Goal: Task Accomplishment & Management: Complete application form

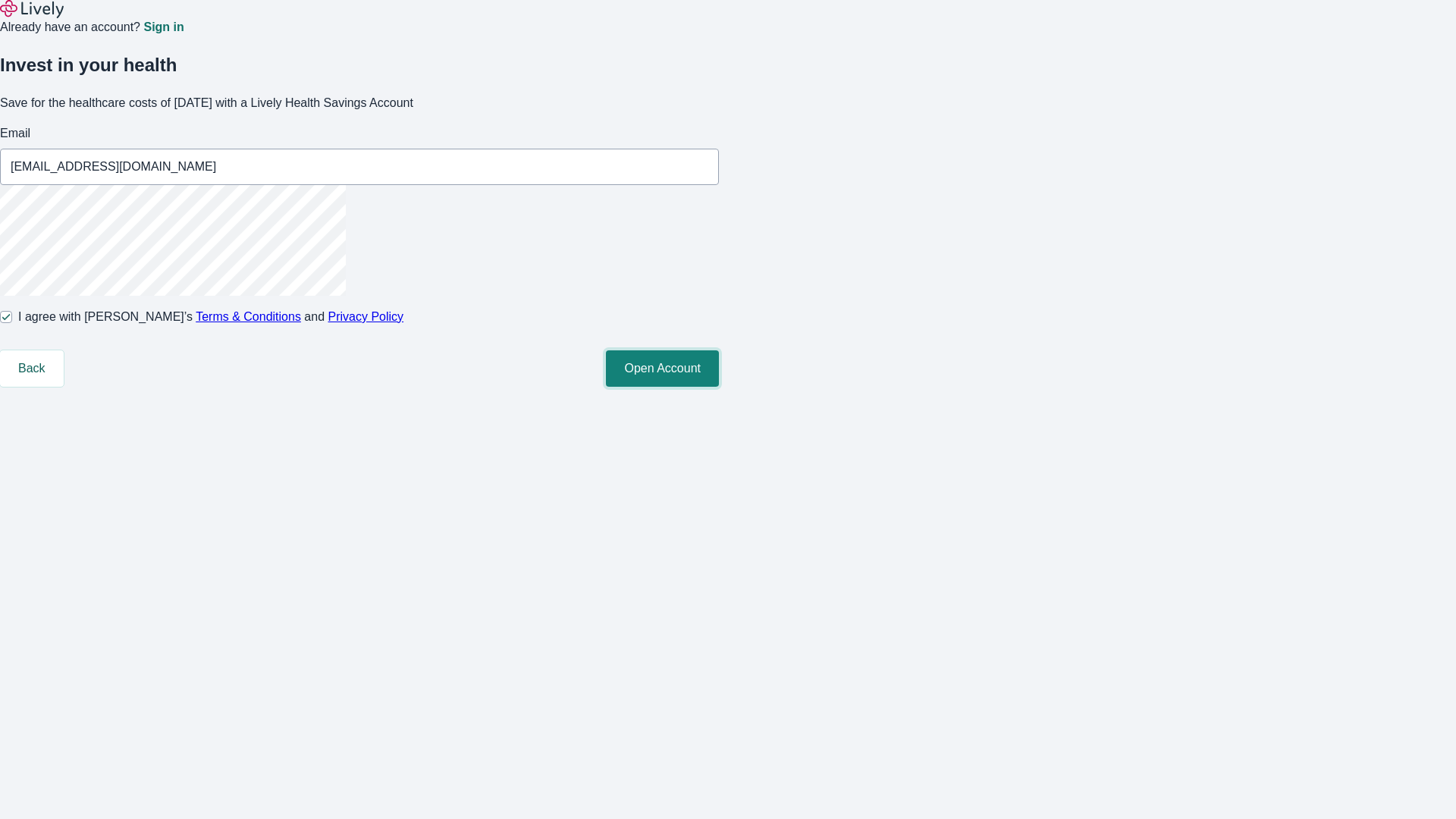
click at [719, 387] on button "Open Account" at bounding box center [661, 369] width 113 height 36
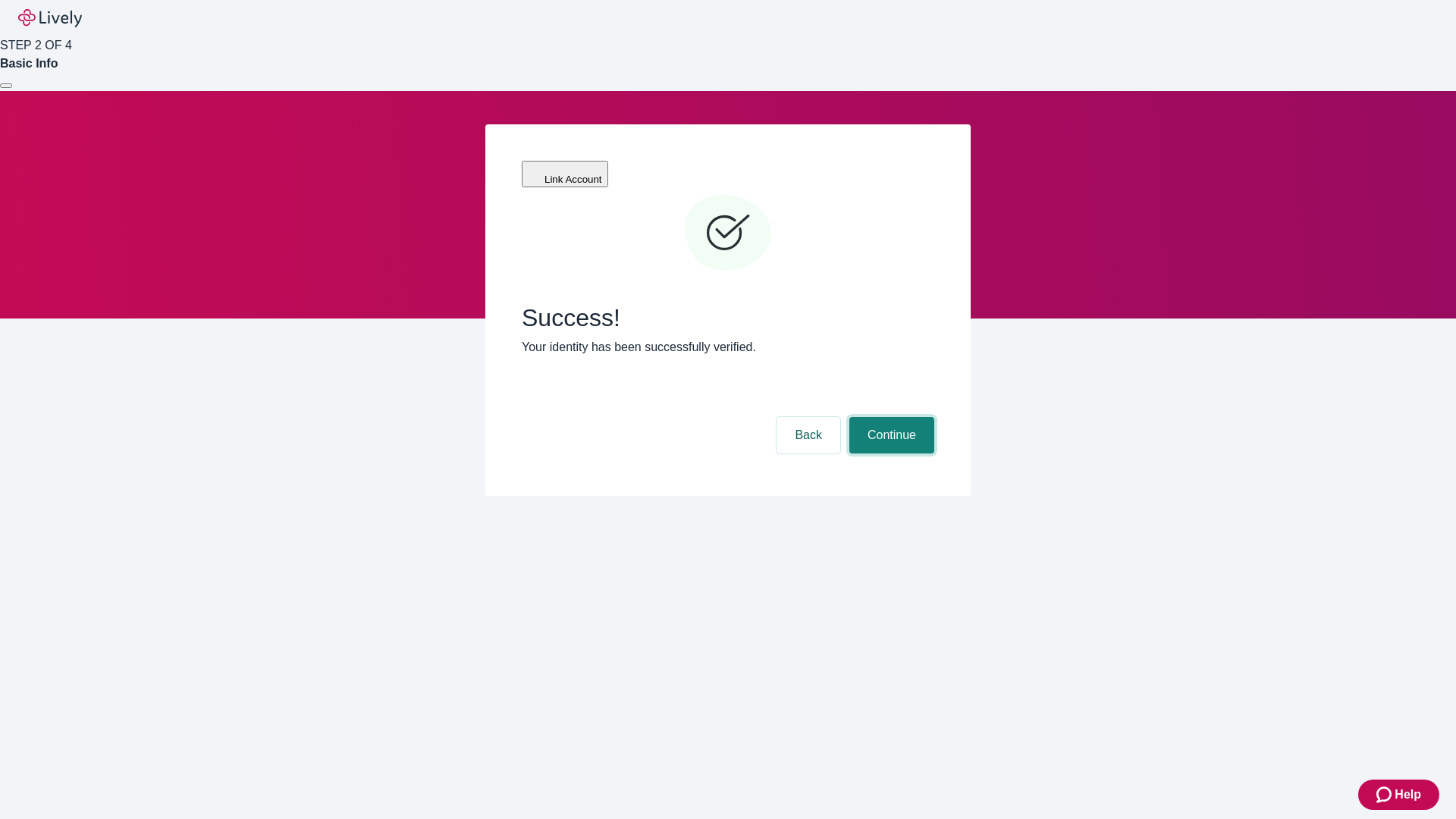
click at [889, 417] on button "Continue" at bounding box center [892, 435] width 85 height 36
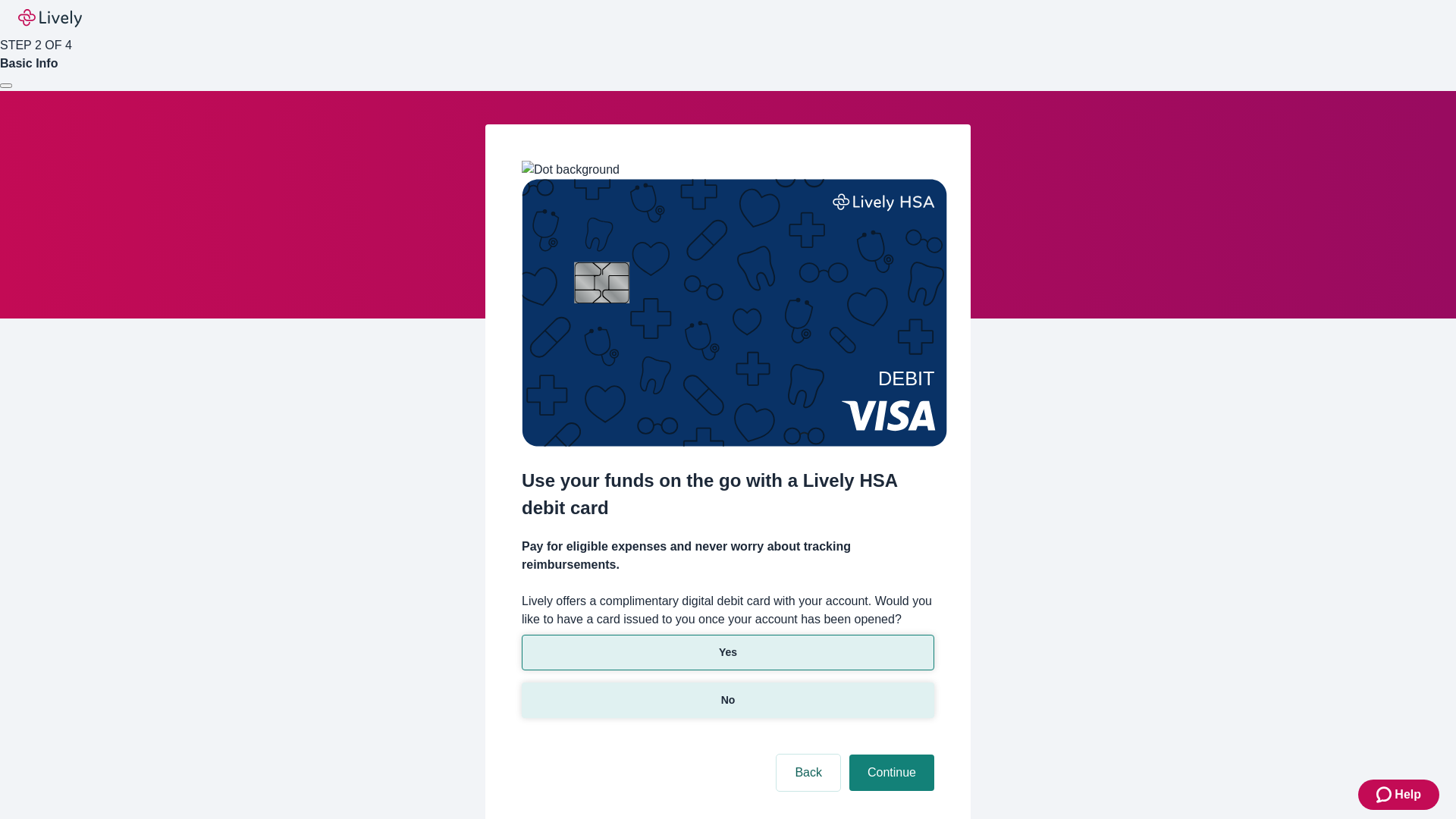
click at [727, 692] on p "No" at bounding box center [728, 700] width 14 height 16
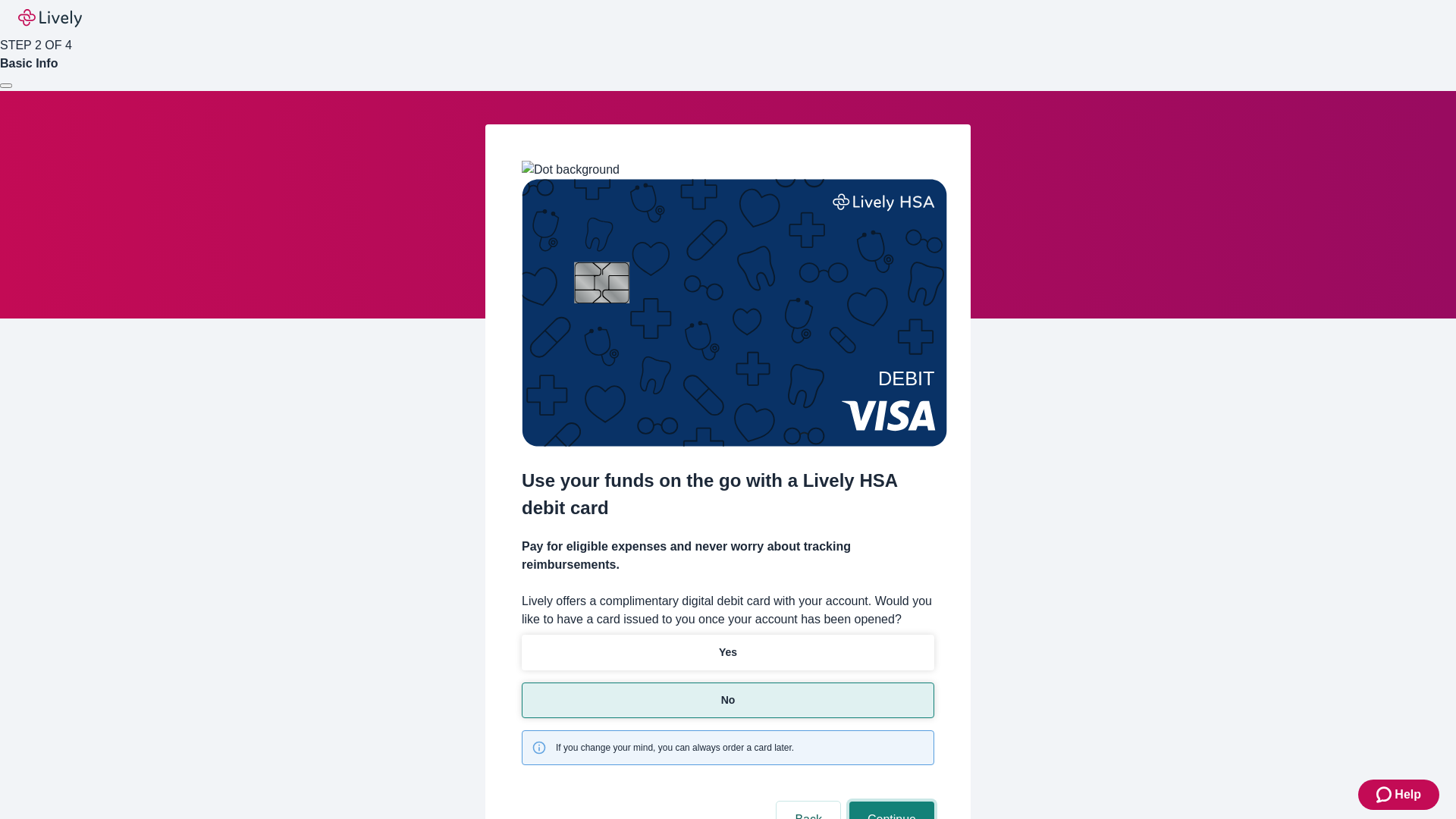
click at [889, 802] on button "Continue" at bounding box center [892, 820] width 85 height 36
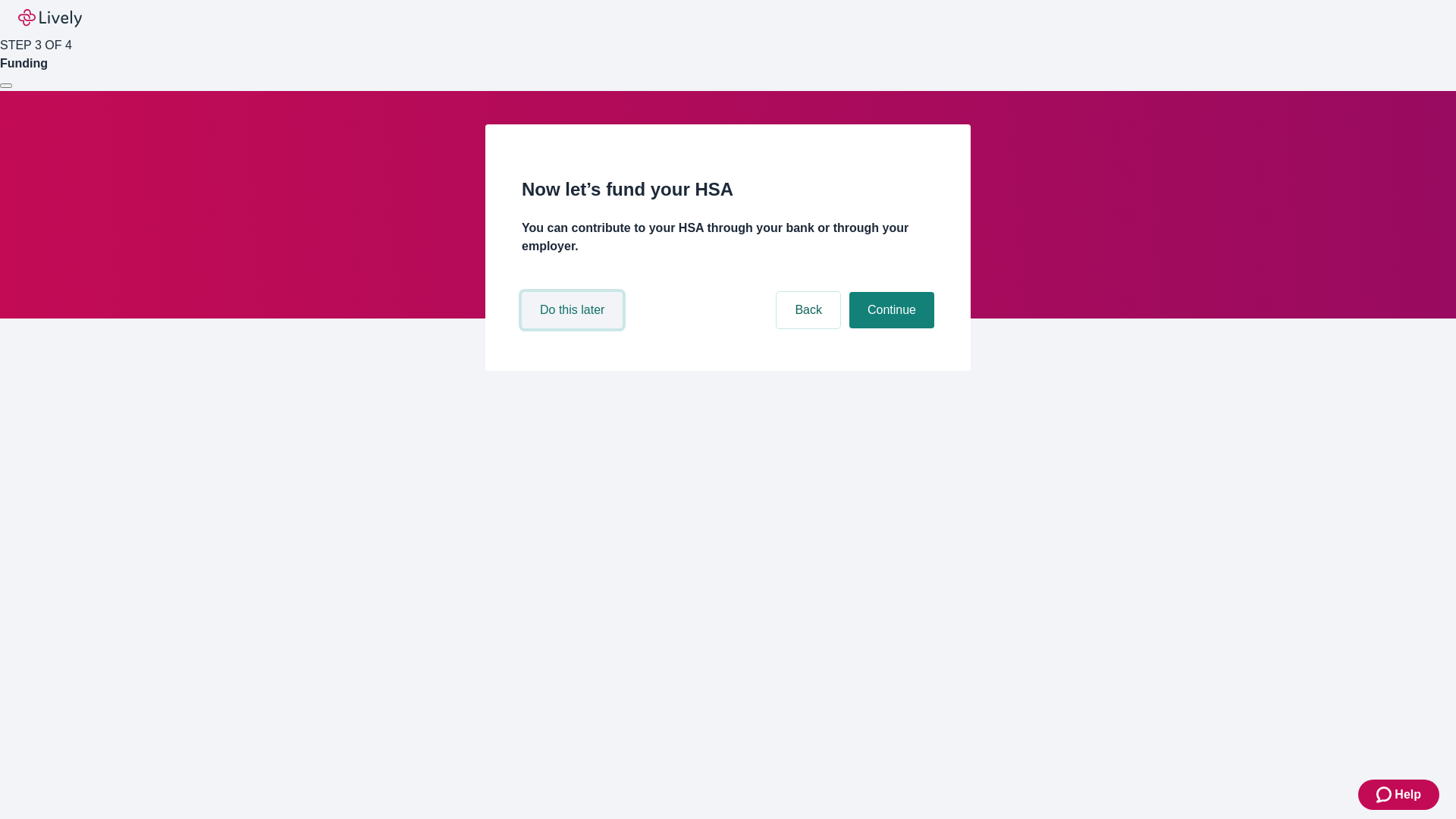
click at [574, 328] on button "Do this later" at bounding box center [572, 310] width 101 height 36
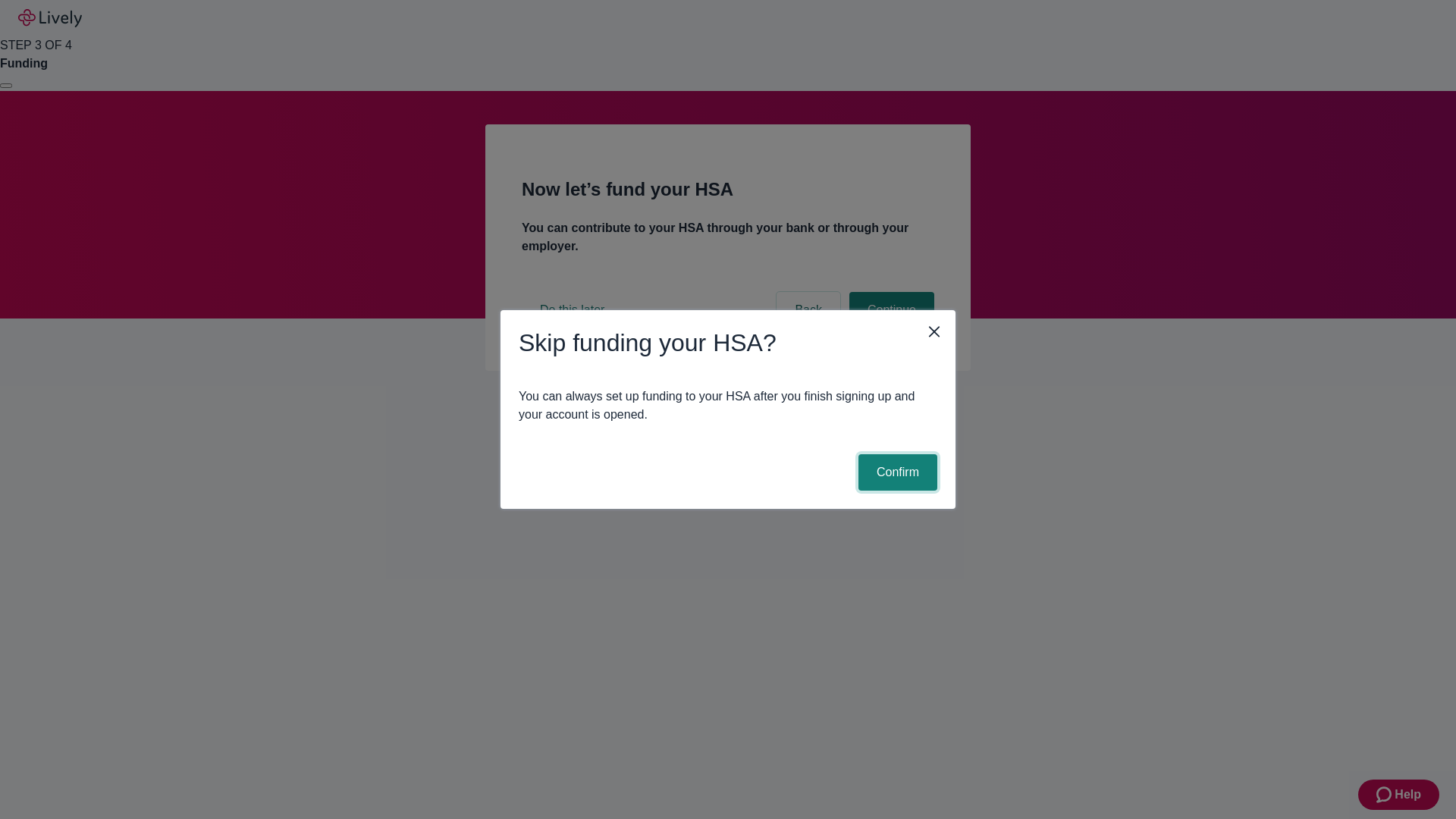
click at [896, 472] on button "Confirm" at bounding box center [898, 472] width 79 height 36
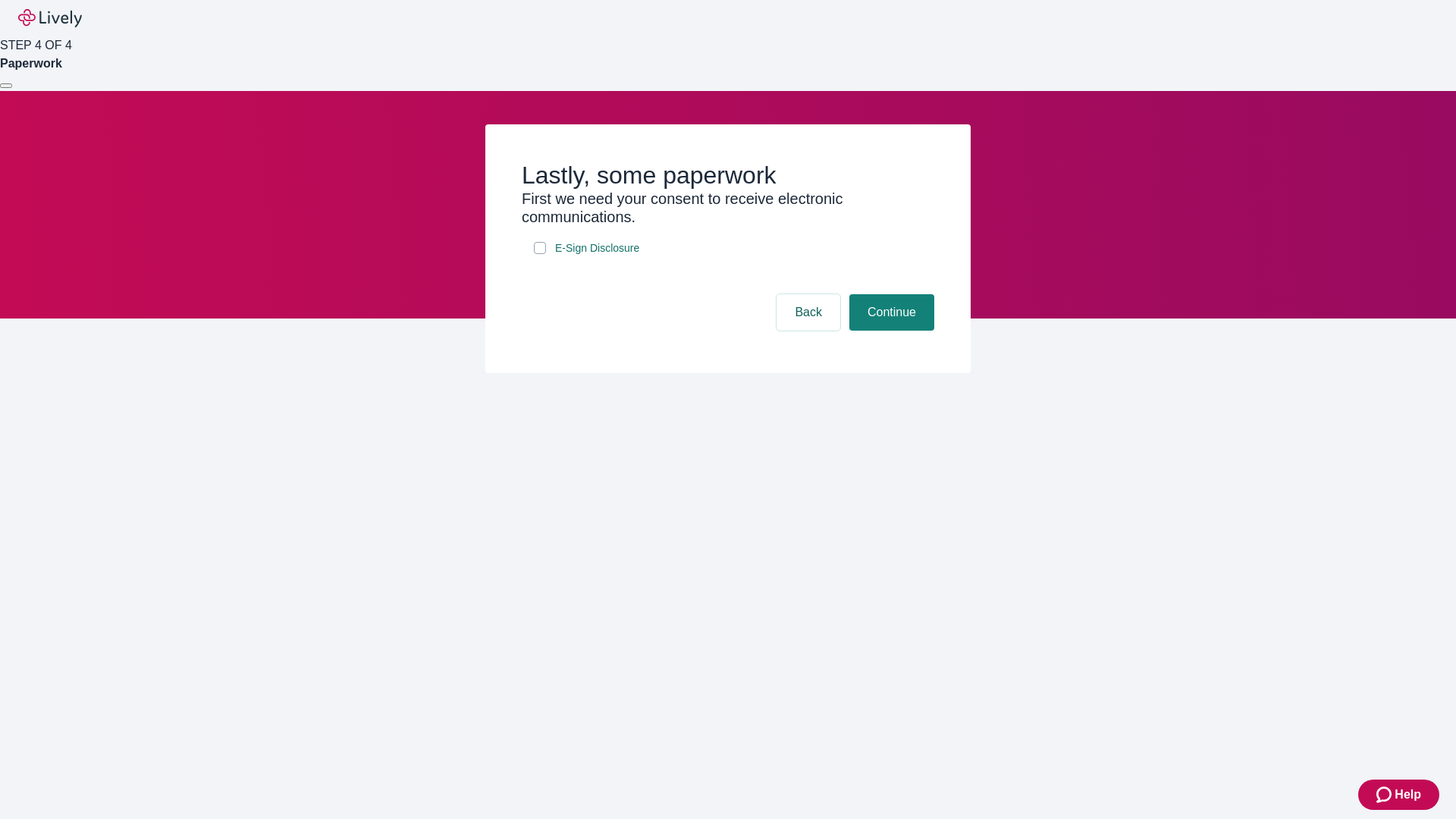
click at [540, 254] on input "E-Sign Disclosure" at bounding box center [540, 247] width 12 height 12
checkbox input "true"
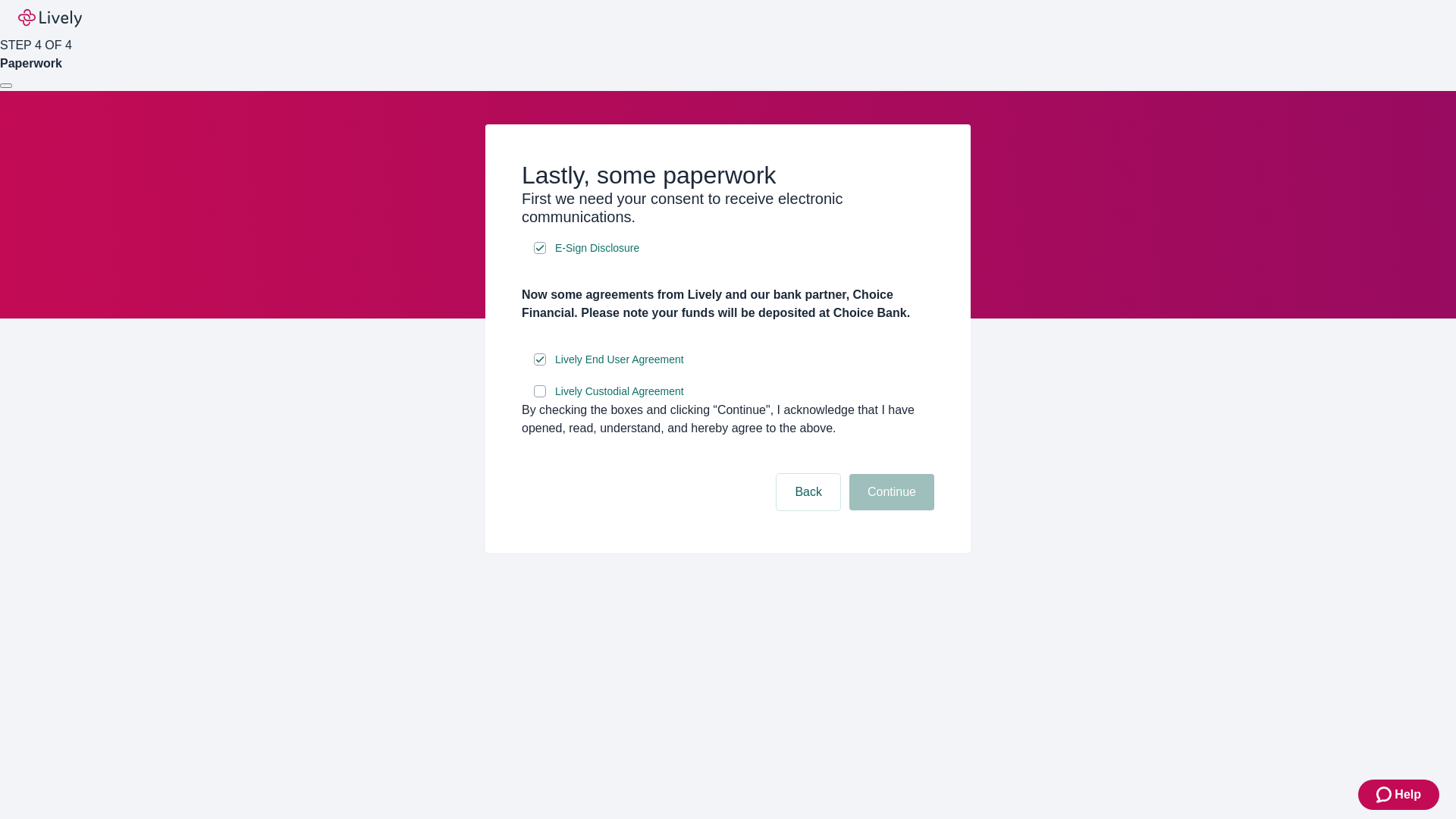
click at [540, 397] on input "Lively Custodial Agreement" at bounding box center [540, 391] width 12 height 12
checkbox input "true"
click at [889, 510] on button "Continue" at bounding box center [892, 492] width 85 height 36
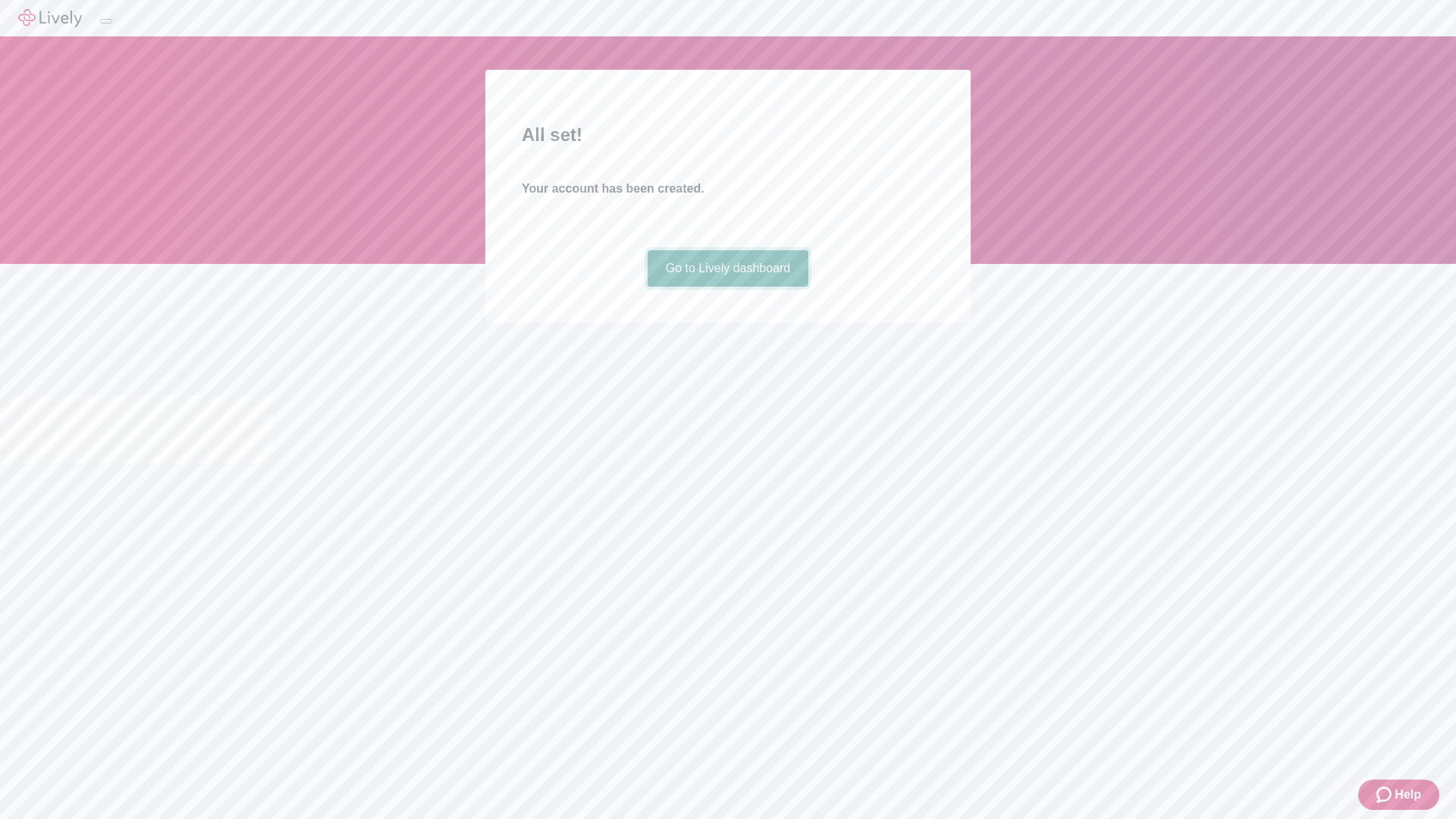
click at [727, 287] on link "Go to Lively dashboard" at bounding box center [728, 268] width 161 height 36
